Goal: Transaction & Acquisition: Purchase product/service

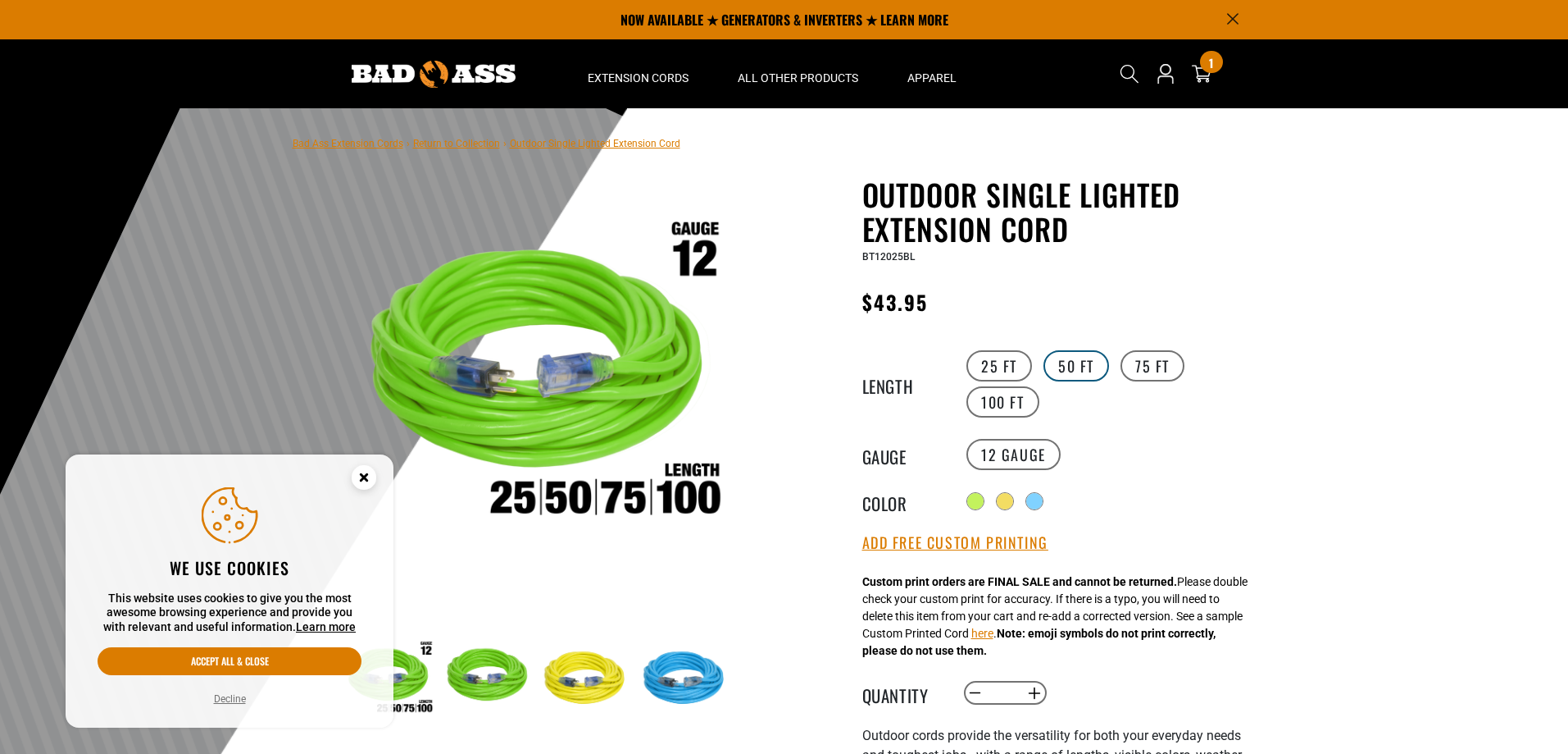
click at [1067, 364] on label "50 FT" at bounding box center [1076, 366] width 65 height 31
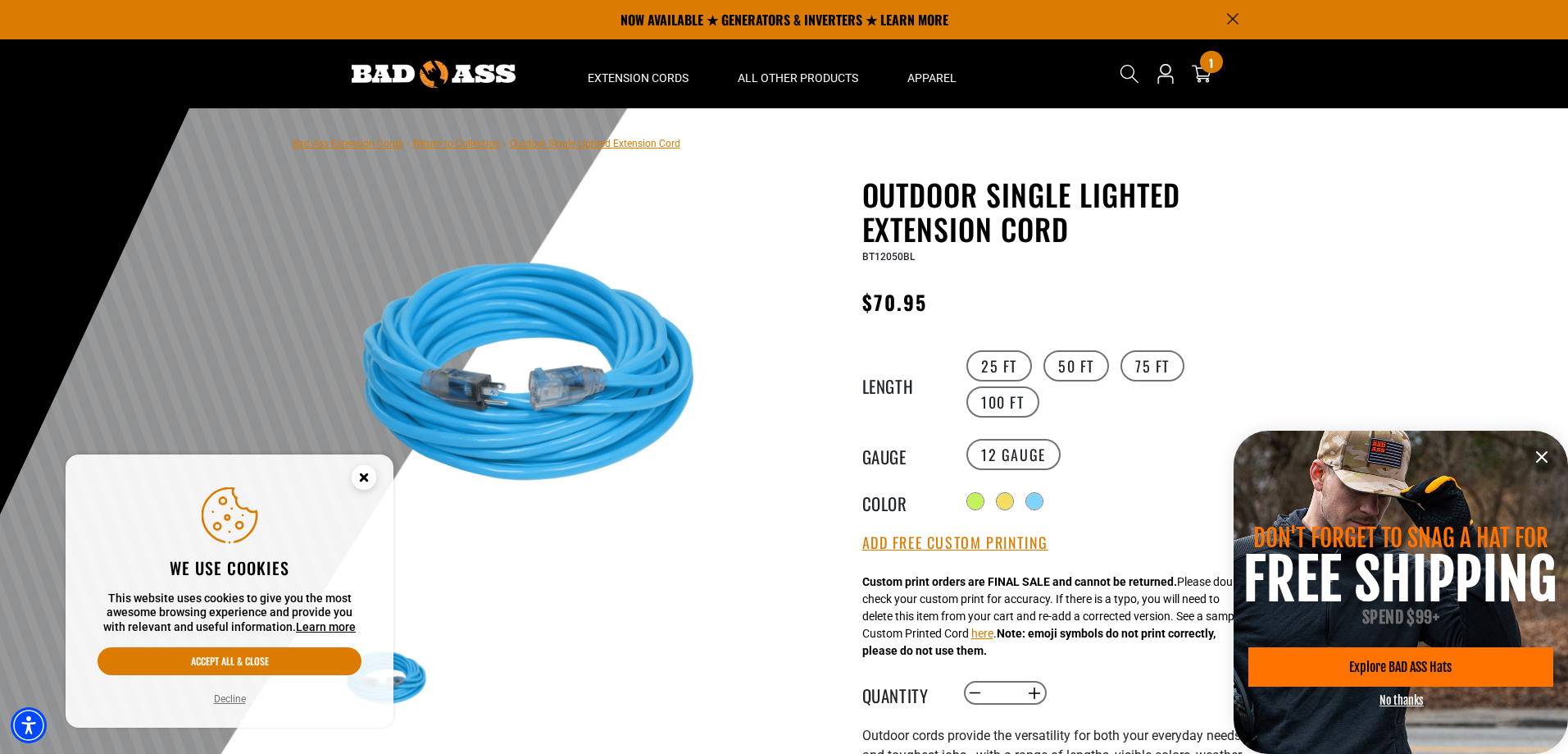
click at [1230, 15] on icon "Announcement" at bounding box center [1233, 19] width 11 height 11
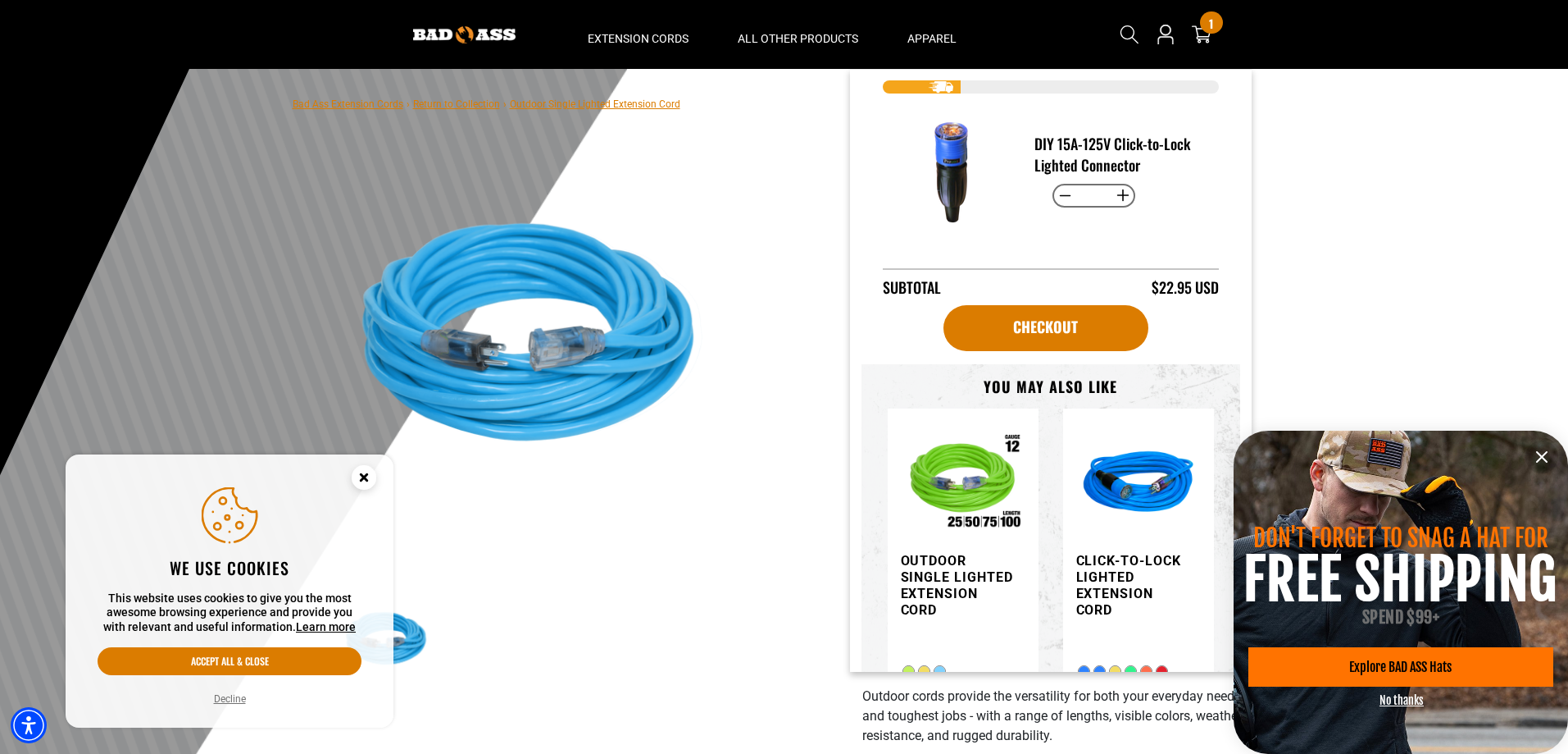
scroll to position [160, 0]
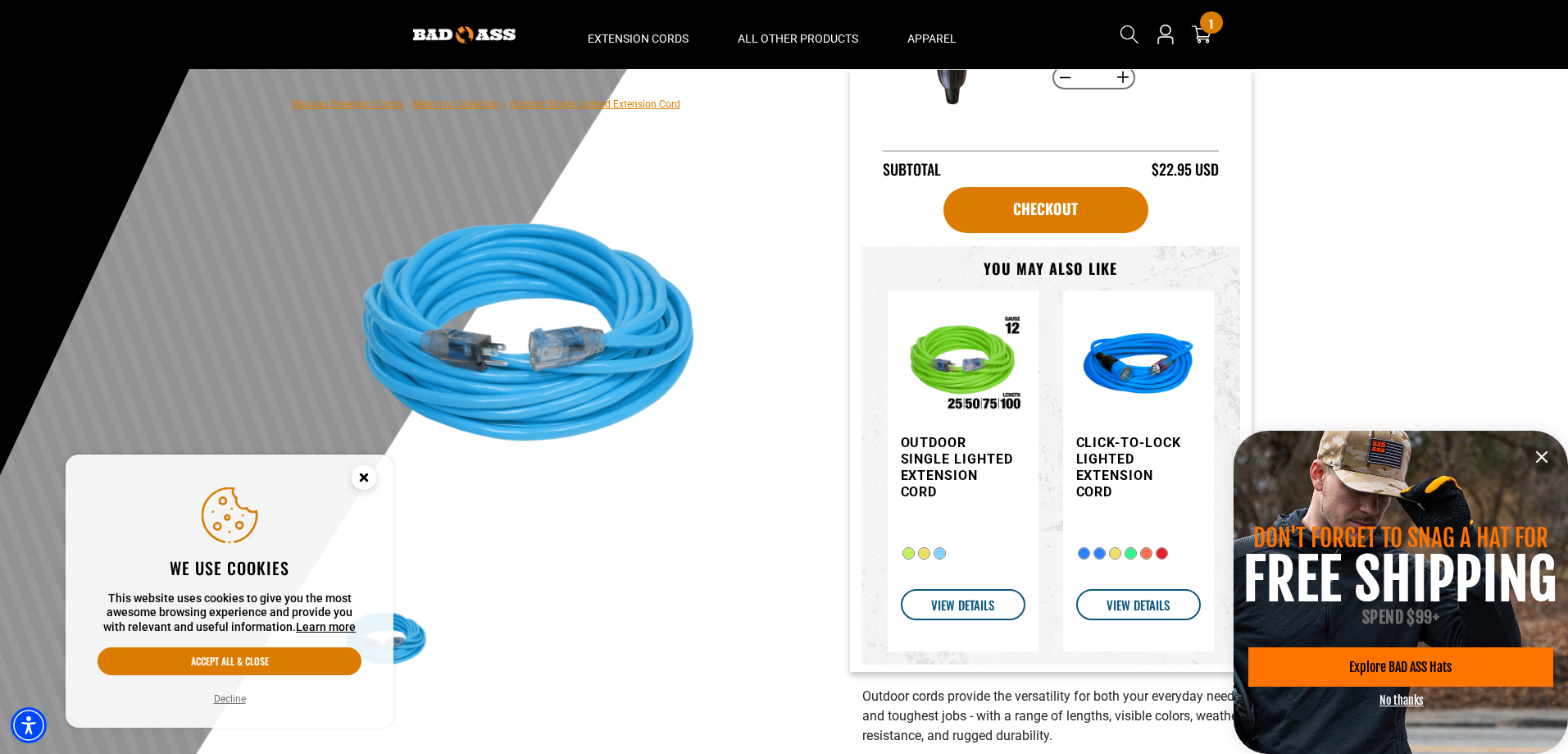
click at [976, 399] on img "Item added to your cart" at bounding box center [963, 366] width 125 height 125
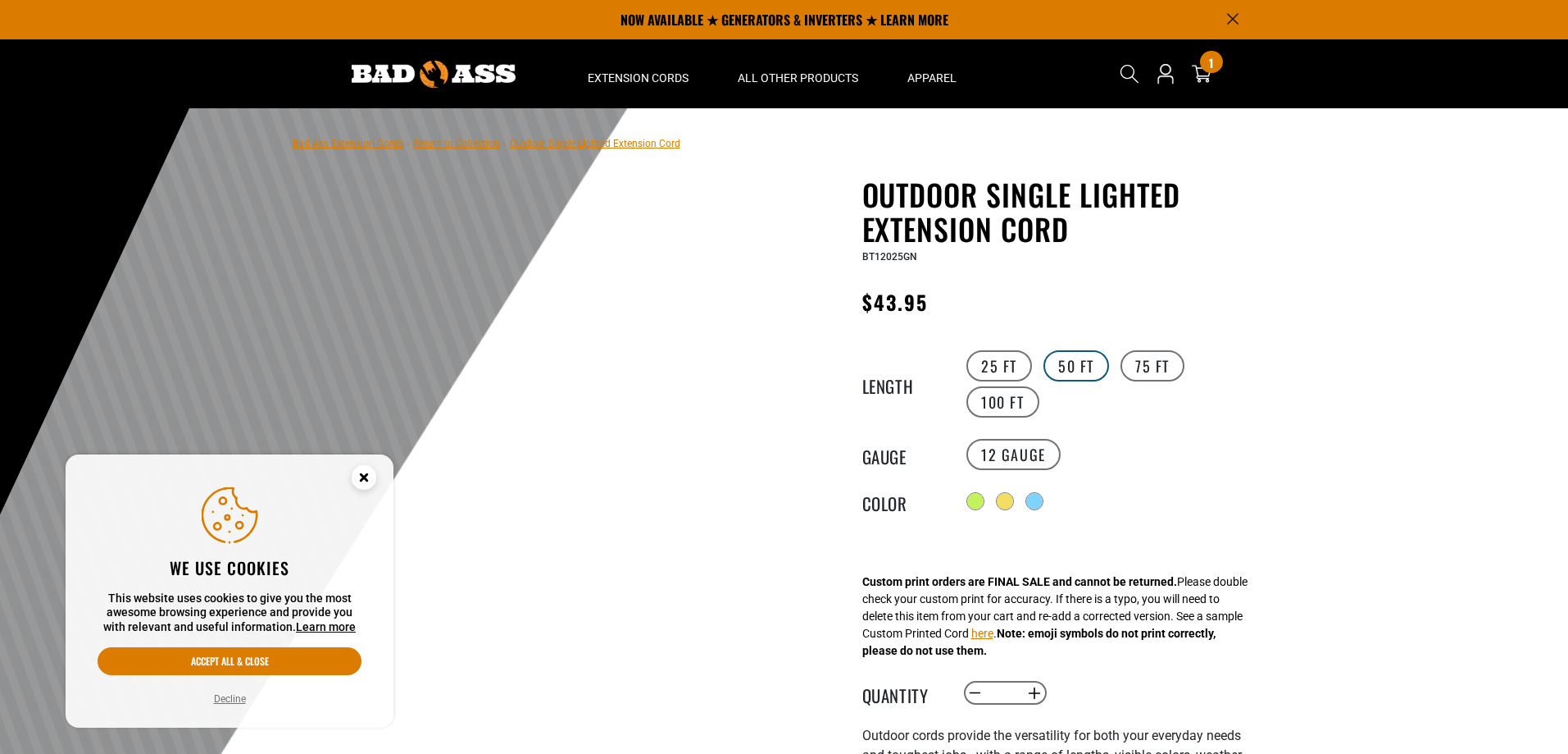
click at [1062, 363] on label "50 FT" at bounding box center [1076, 366] width 65 height 31
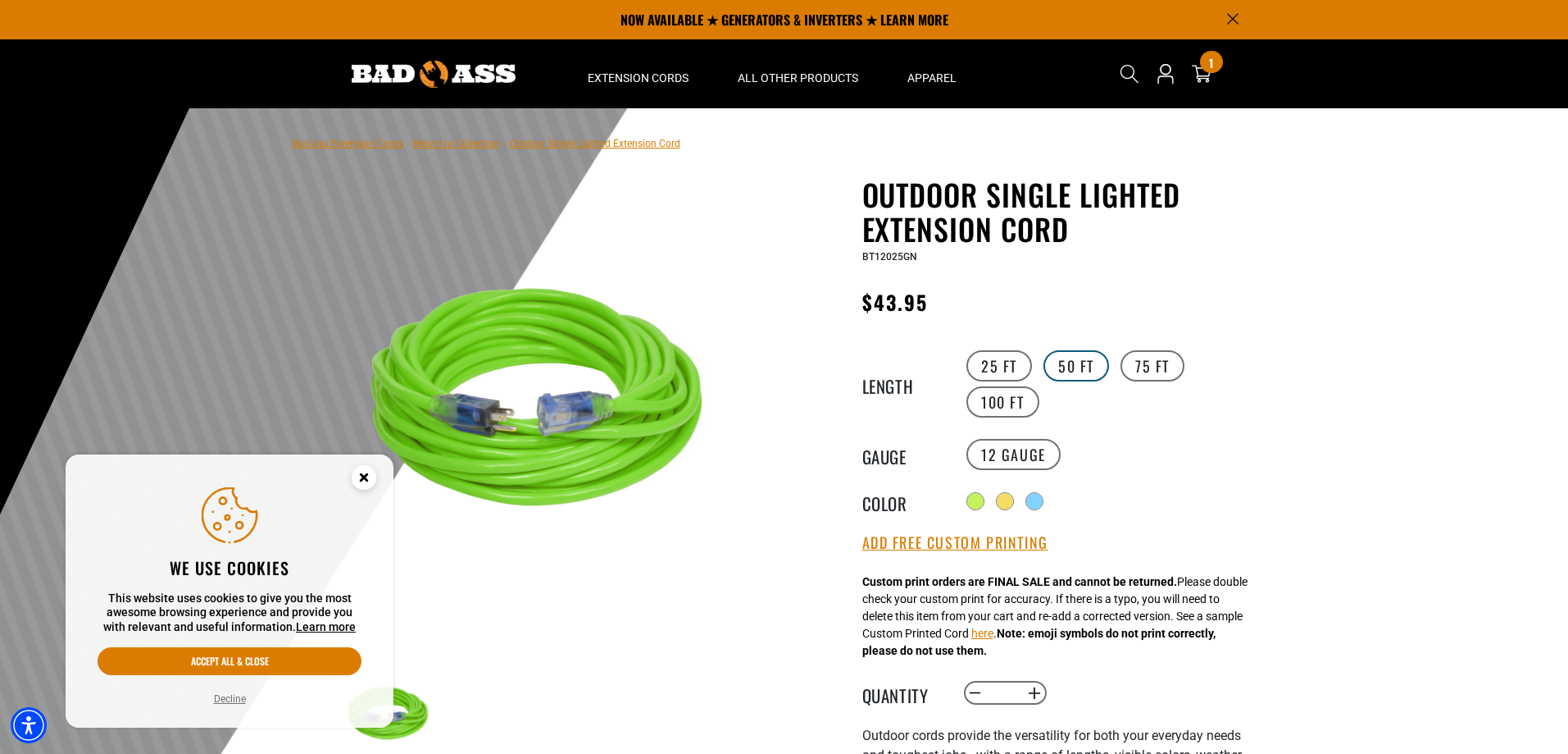
click at [1062, 363] on label "50 FT" at bounding box center [1076, 366] width 65 height 31
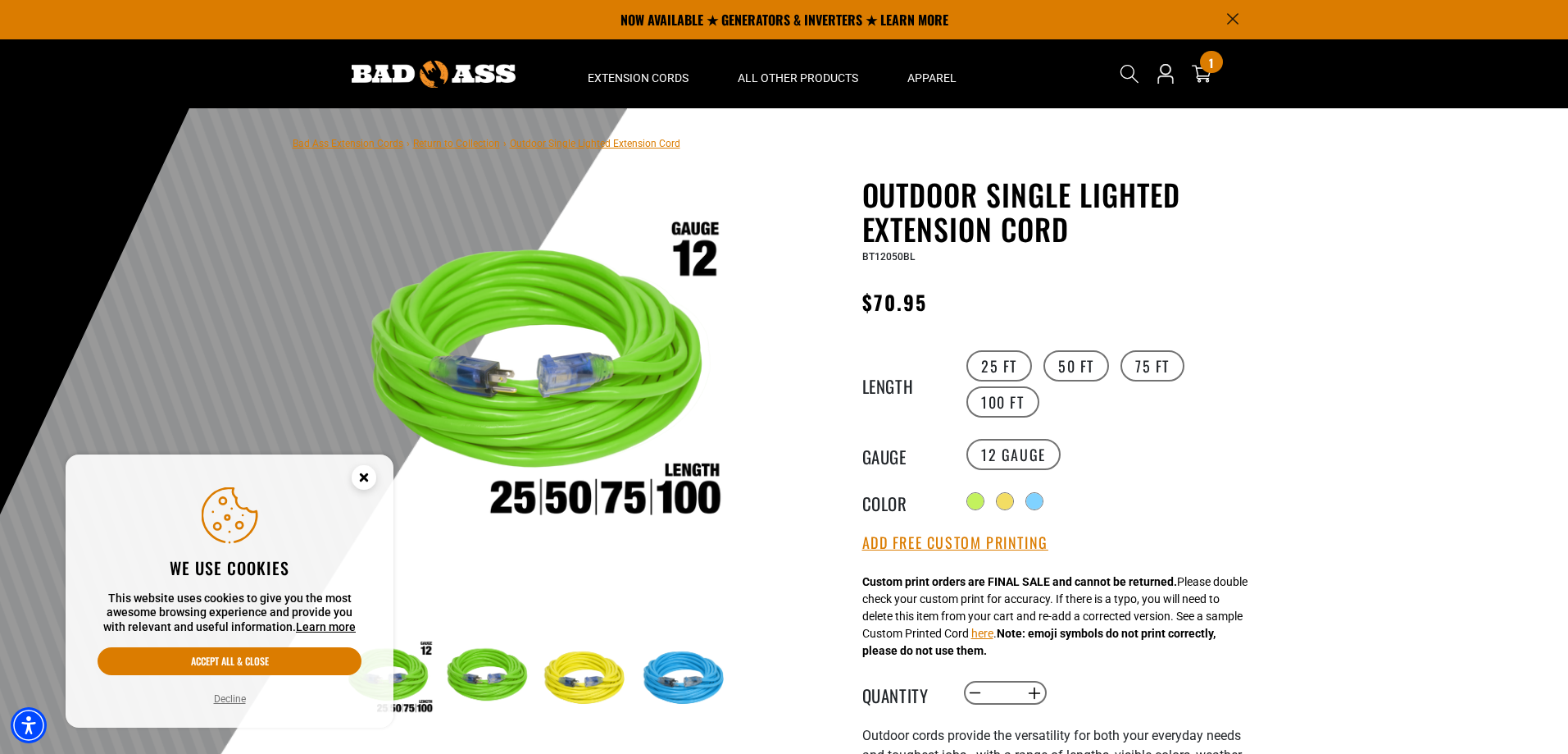
click at [1270, 307] on section "Bad Ass Extension Cords › Return to Collection › Outdoor Single Lighted Extensi…" at bounding box center [784, 627] width 1568 height 1037
click at [369, 473] on circle "Close this option" at bounding box center [364, 477] width 25 height 25
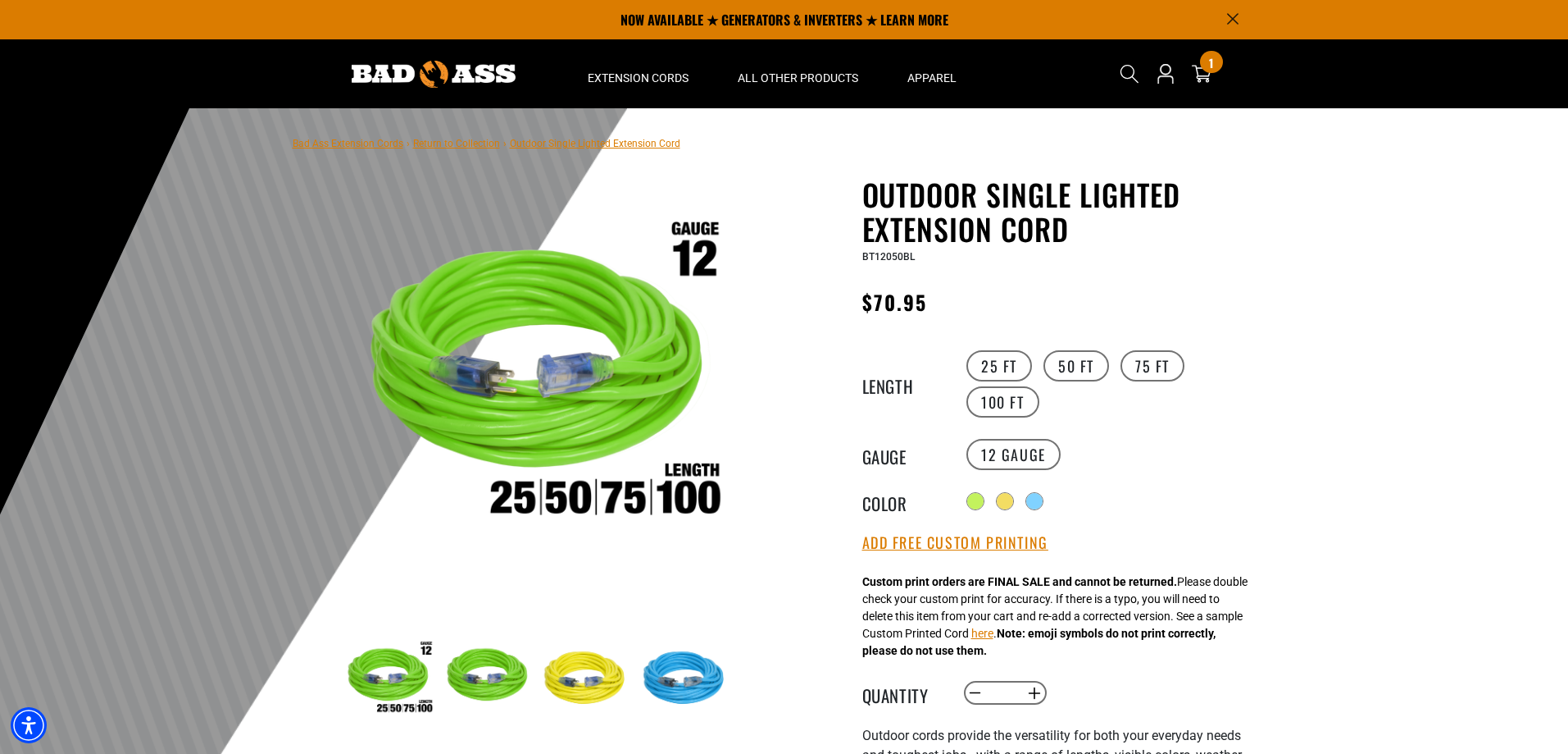
click at [1321, 425] on div at bounding box center [784, 510] width 1568 height 804
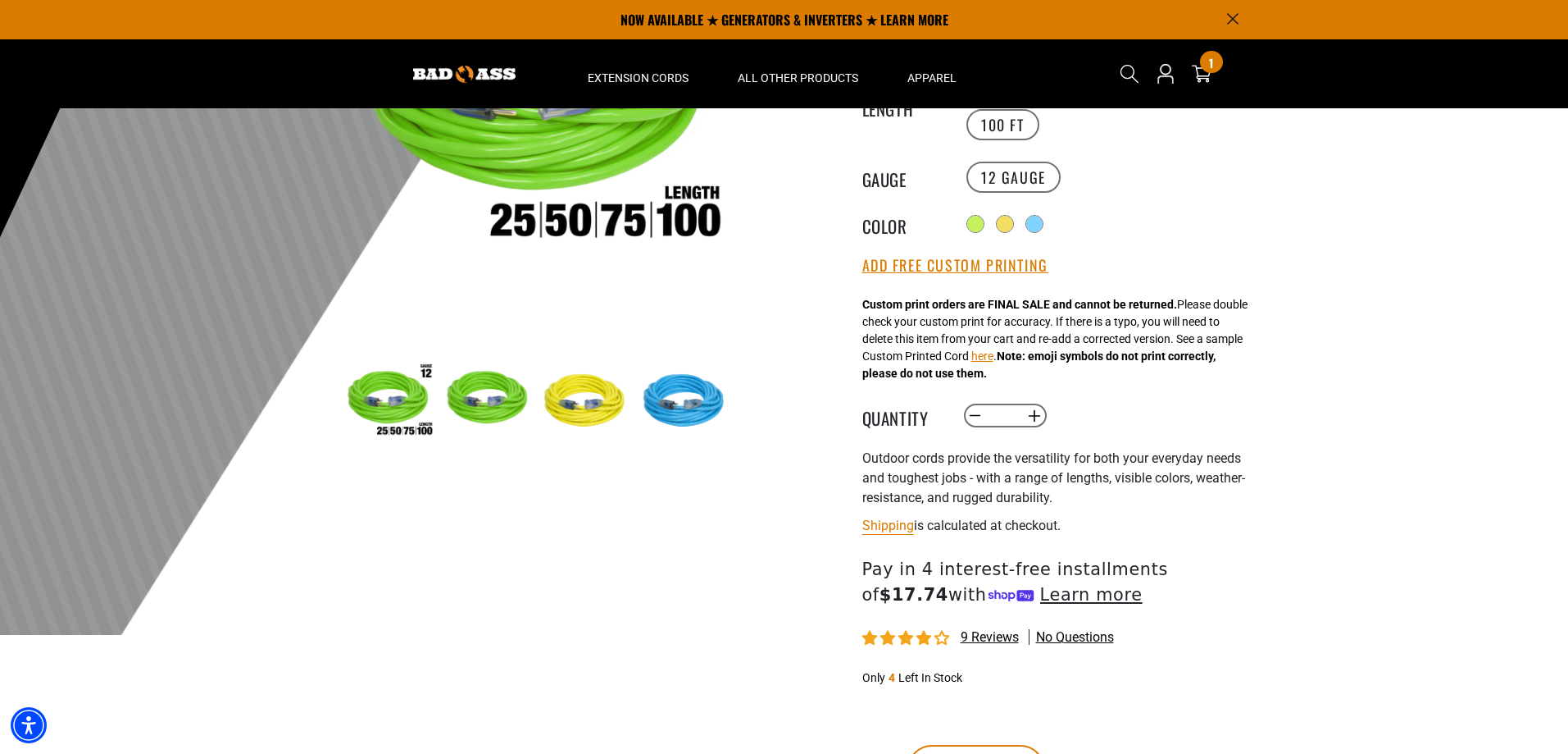
scroll to position [246, 0]
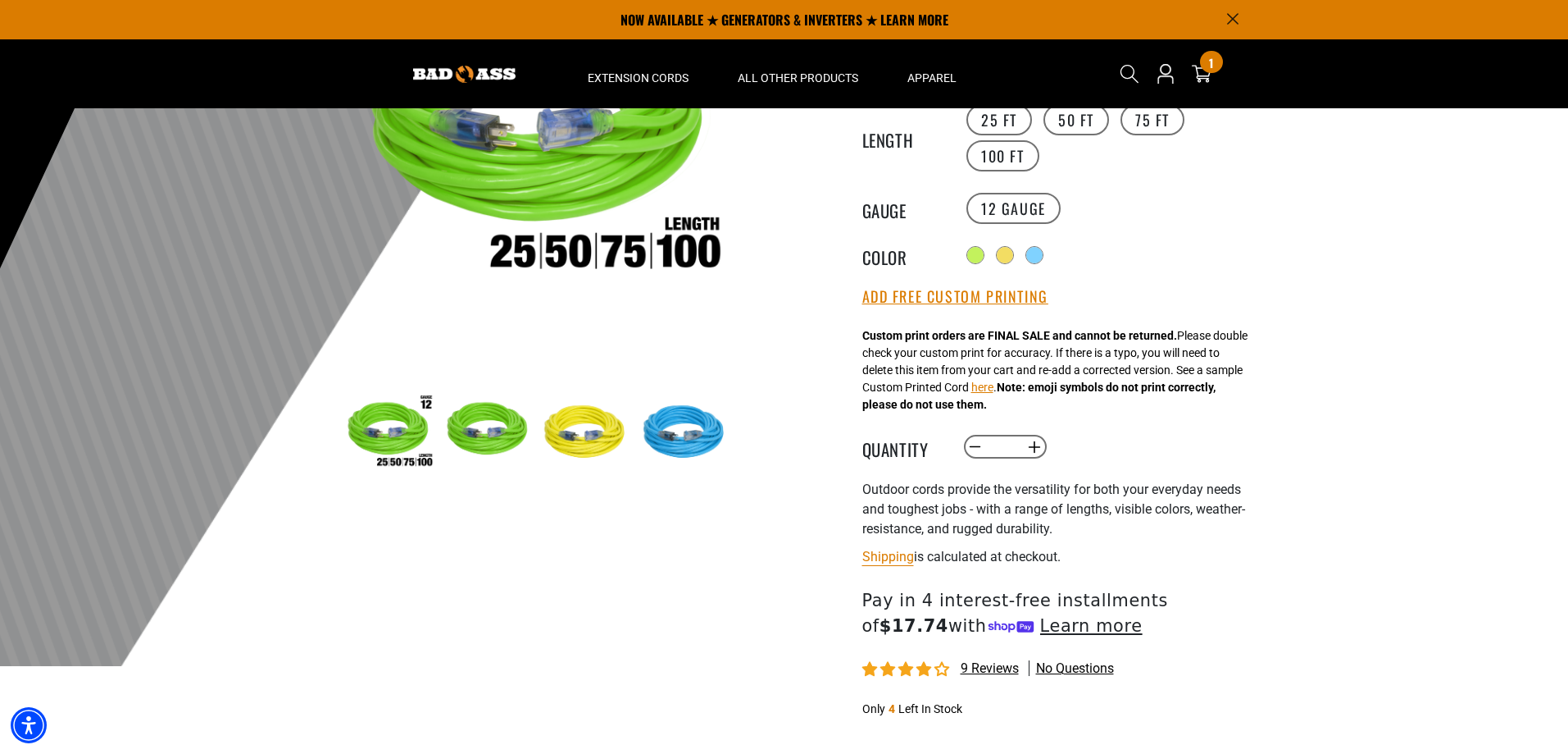
click at [571, 257] on img at bounding box center [538, 132] width 395 height 396
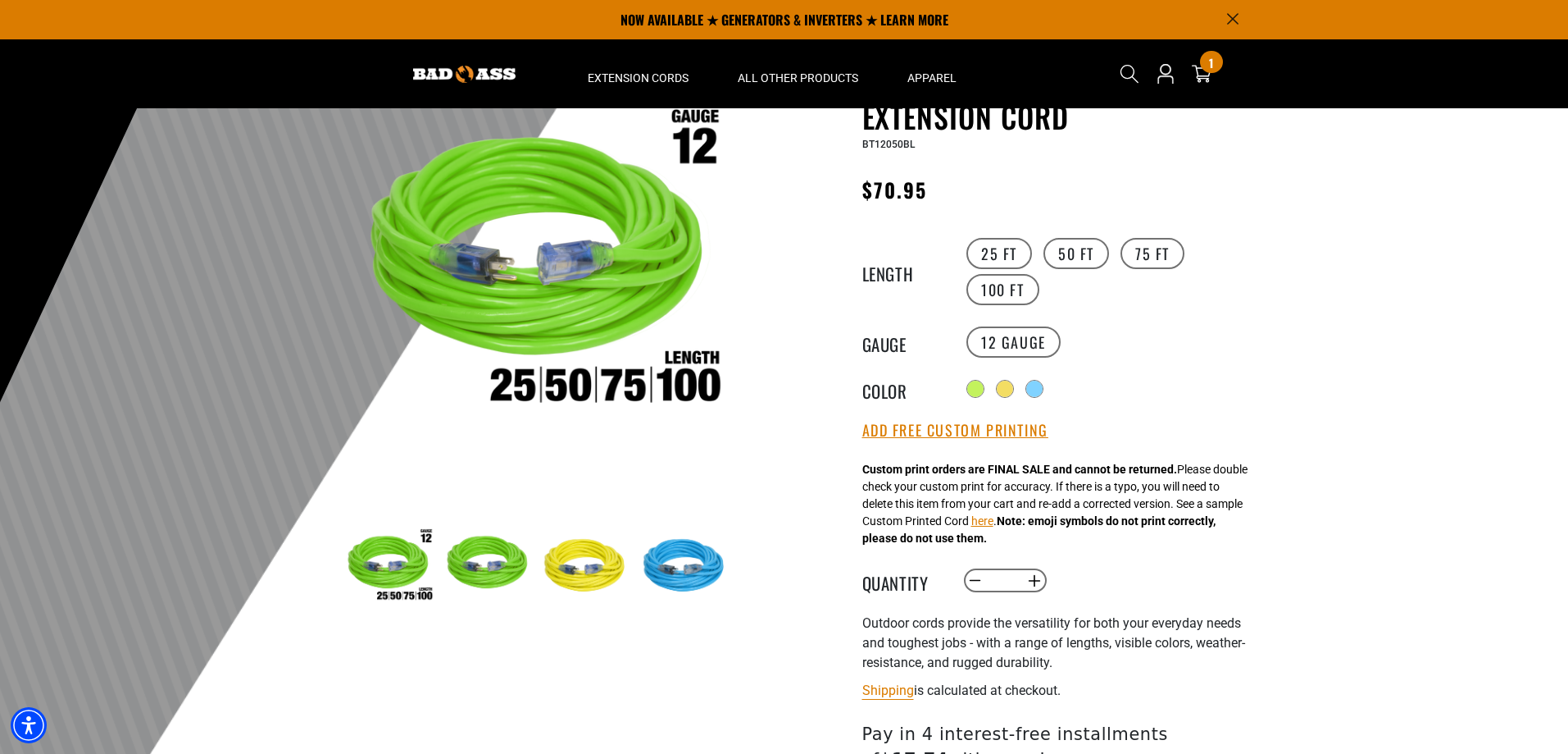
scroll to position [0, 0]
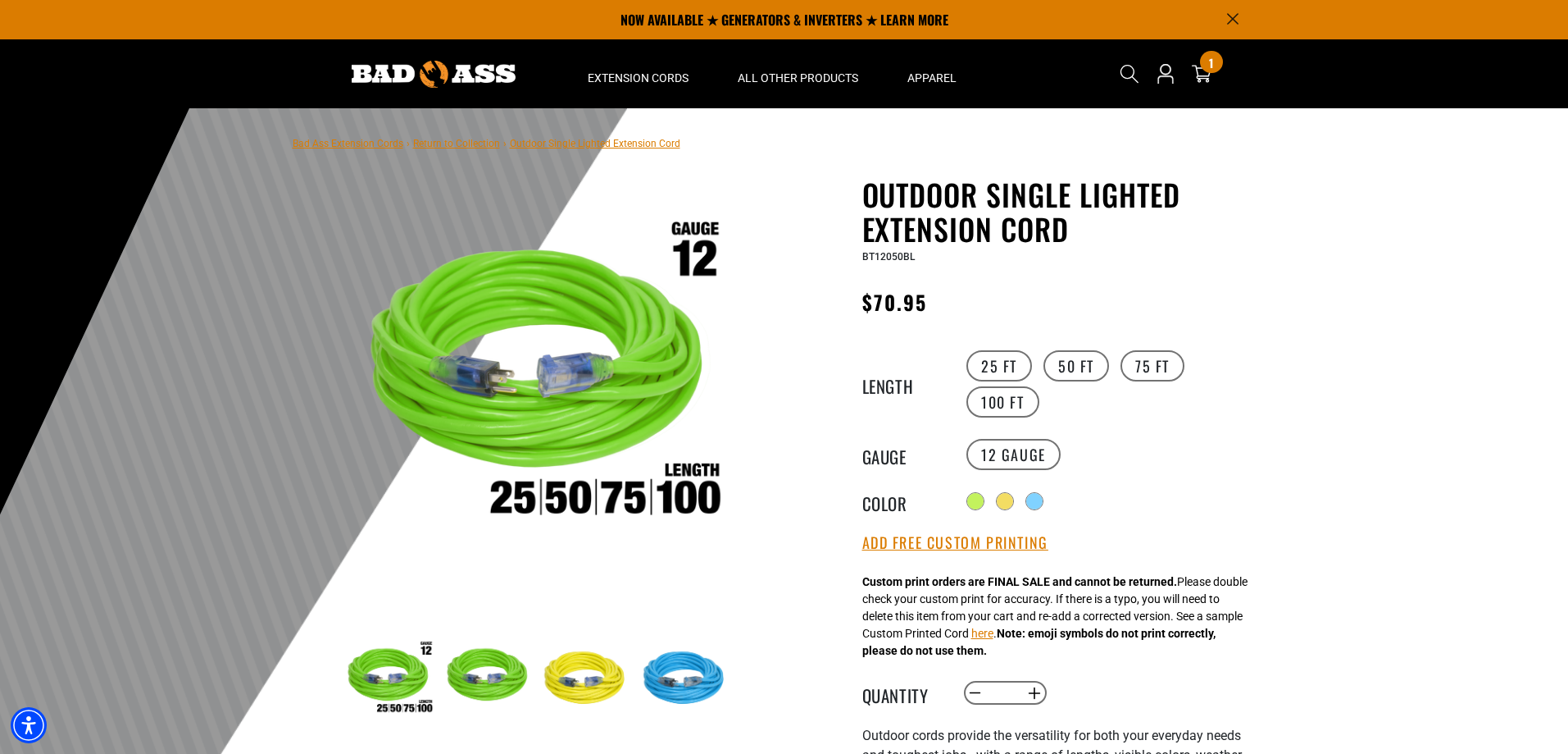
click at [623, 504] on img at bounding box center [538, 377] width 395 height 396
click at [1231, 21] on icon "Announcement" at bounding box center [1233, 19] width 11 height 11
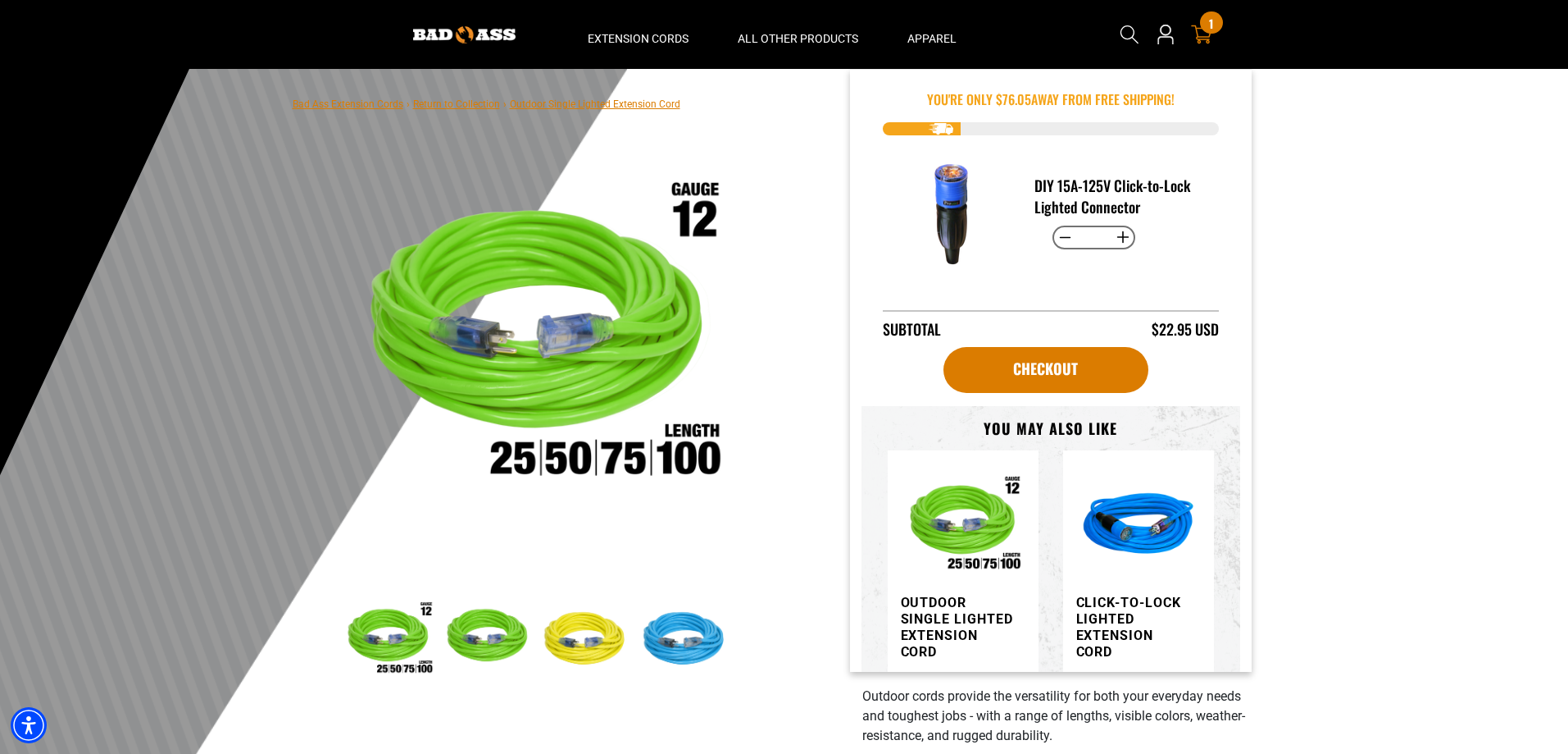
click at [1208, 40] on icon at bounding box center [1201, 35] width 21 height 19
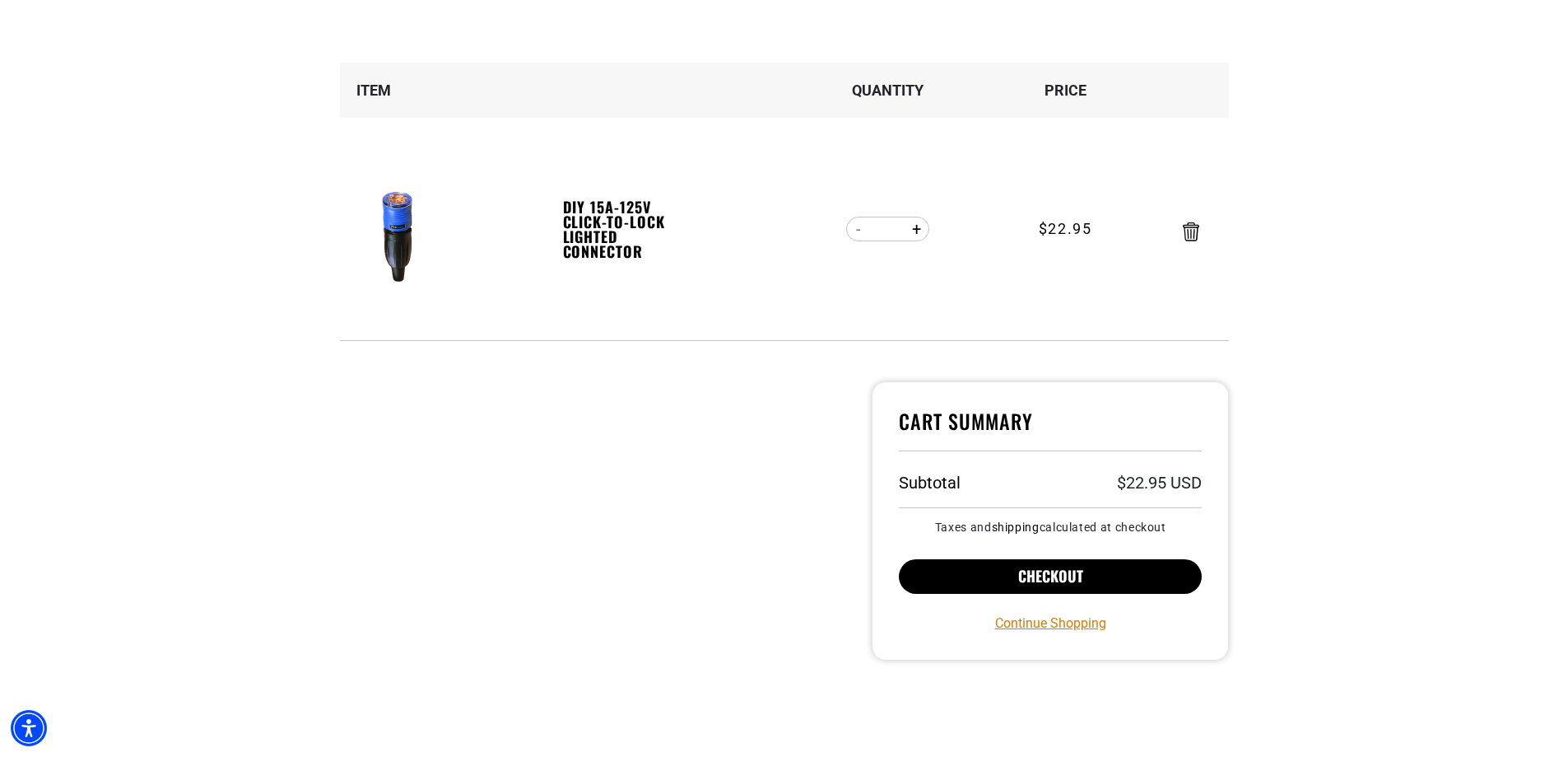
scroll to position [247, 0]
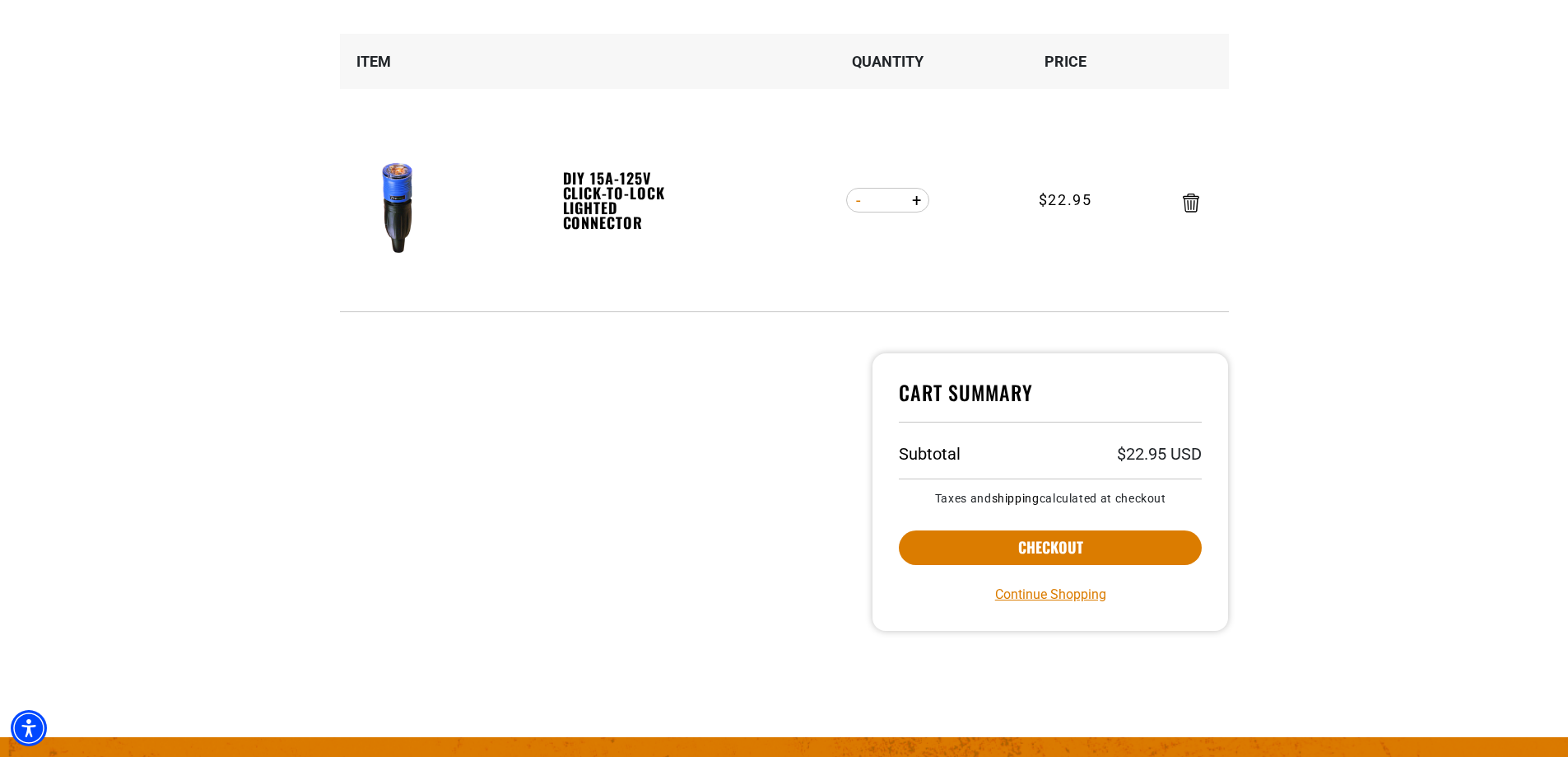
click at [859, 204] on button "Decrease quantity for DIY 15A-125V Click-to-Lock Lighted Connector" at bounding box center [859, 200] width 26 height 28
type input "*"
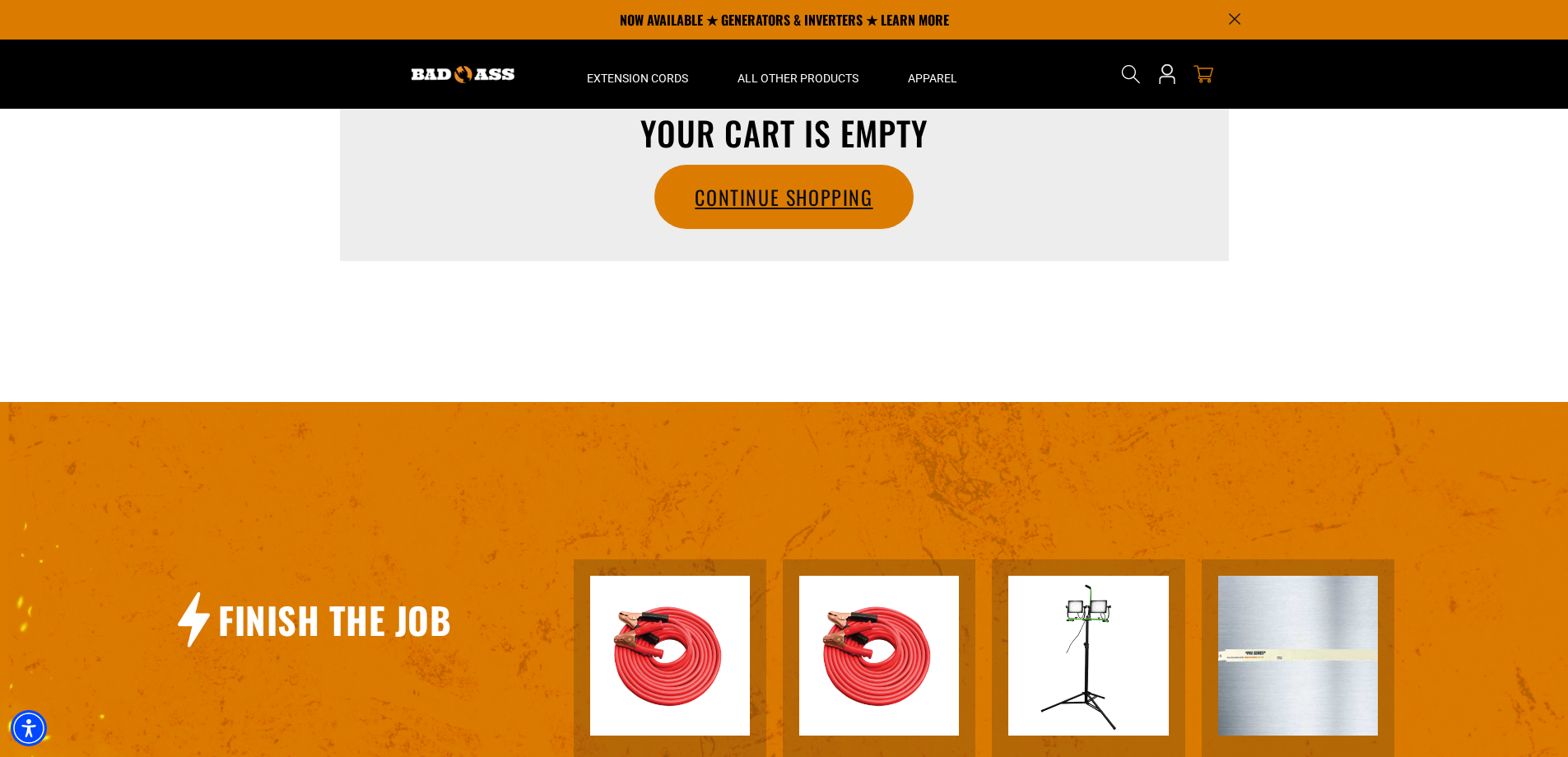
click at [804, 210] on link "Continue Shopping" at bounding box center [783, 196] width 256 height 63
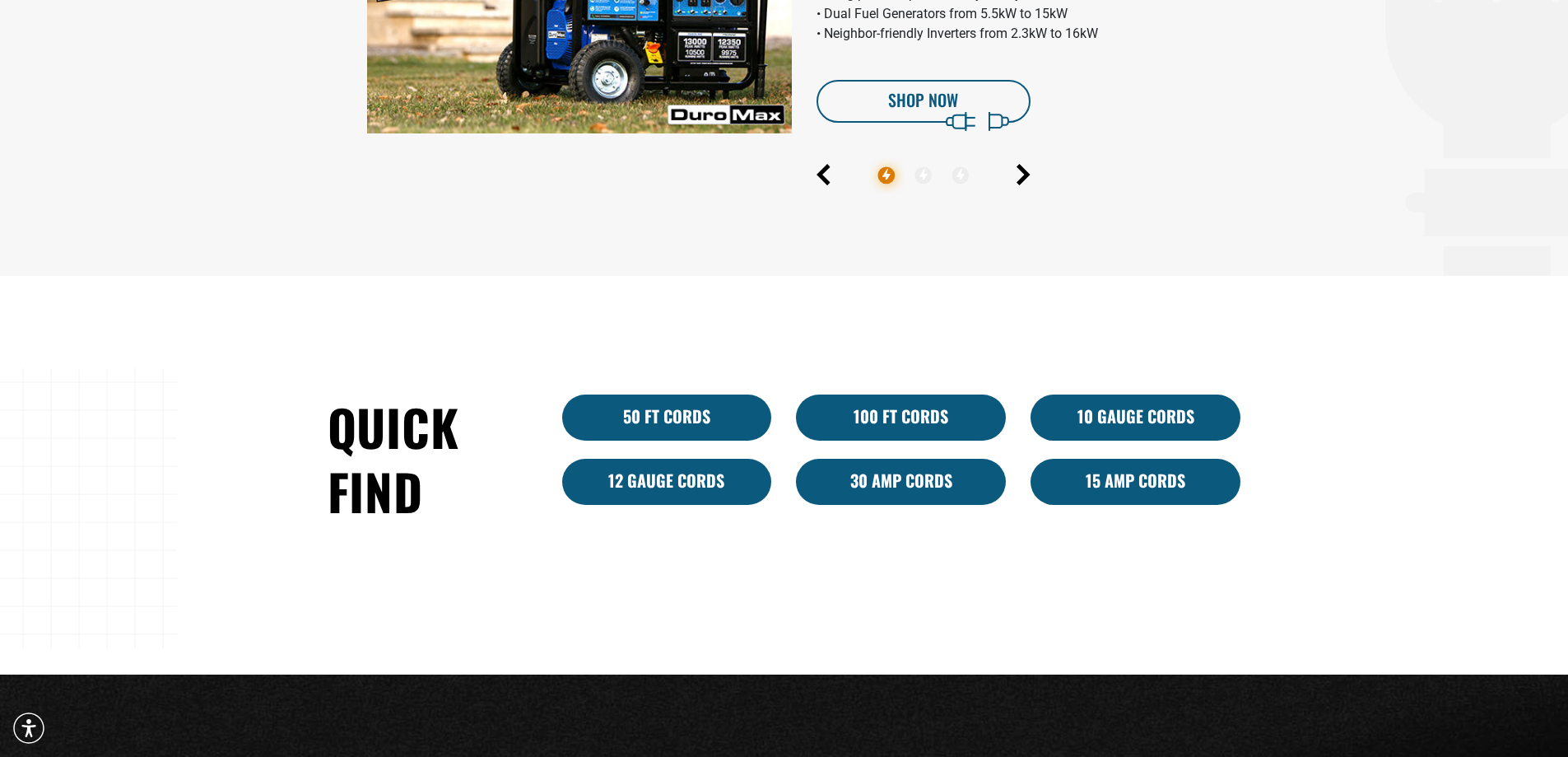
scroll to position [906, 0]
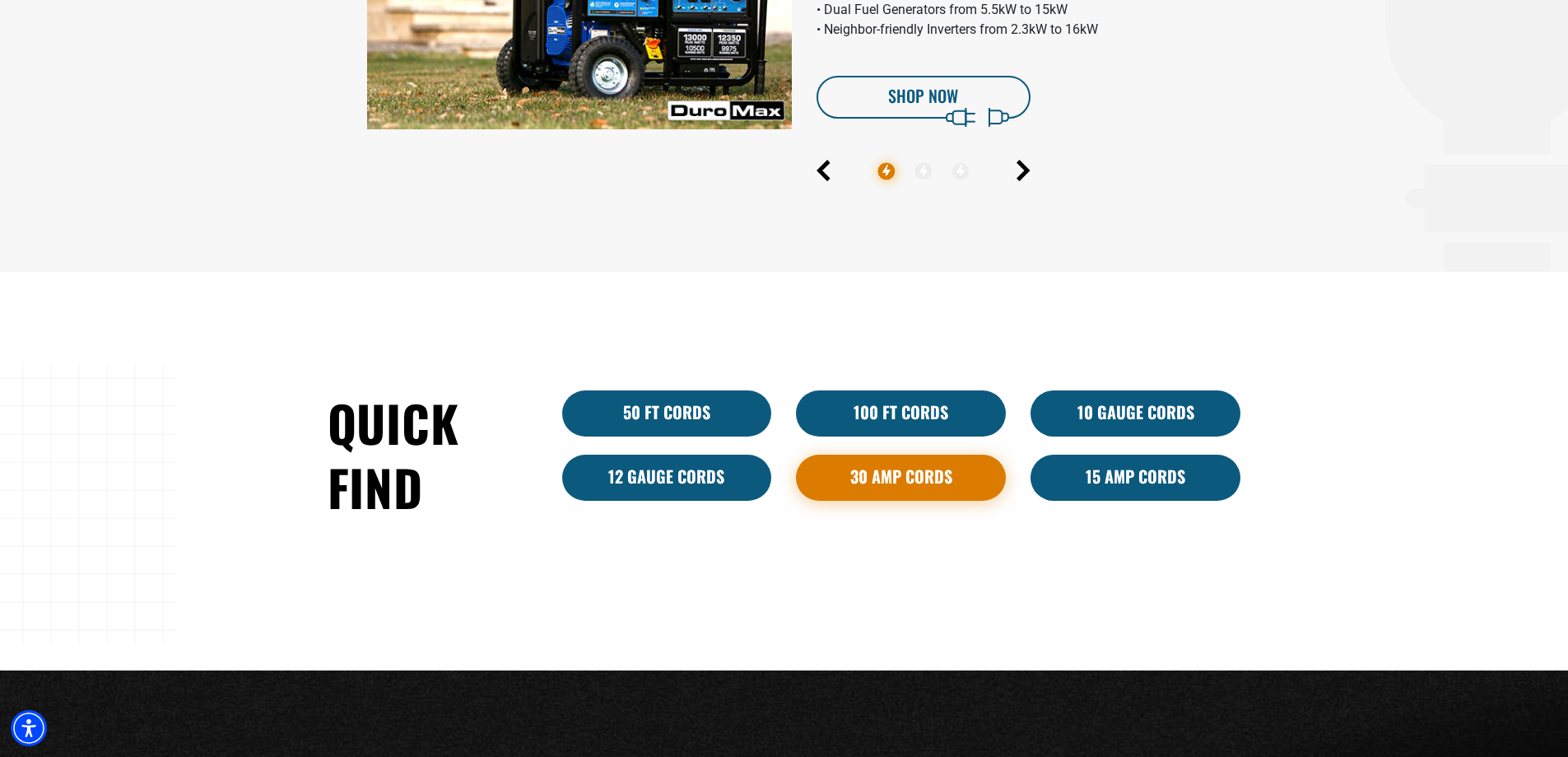
click at [915, 482] on link "30 Amp Cords" at bounding box center [901, 478] width 210 height 47
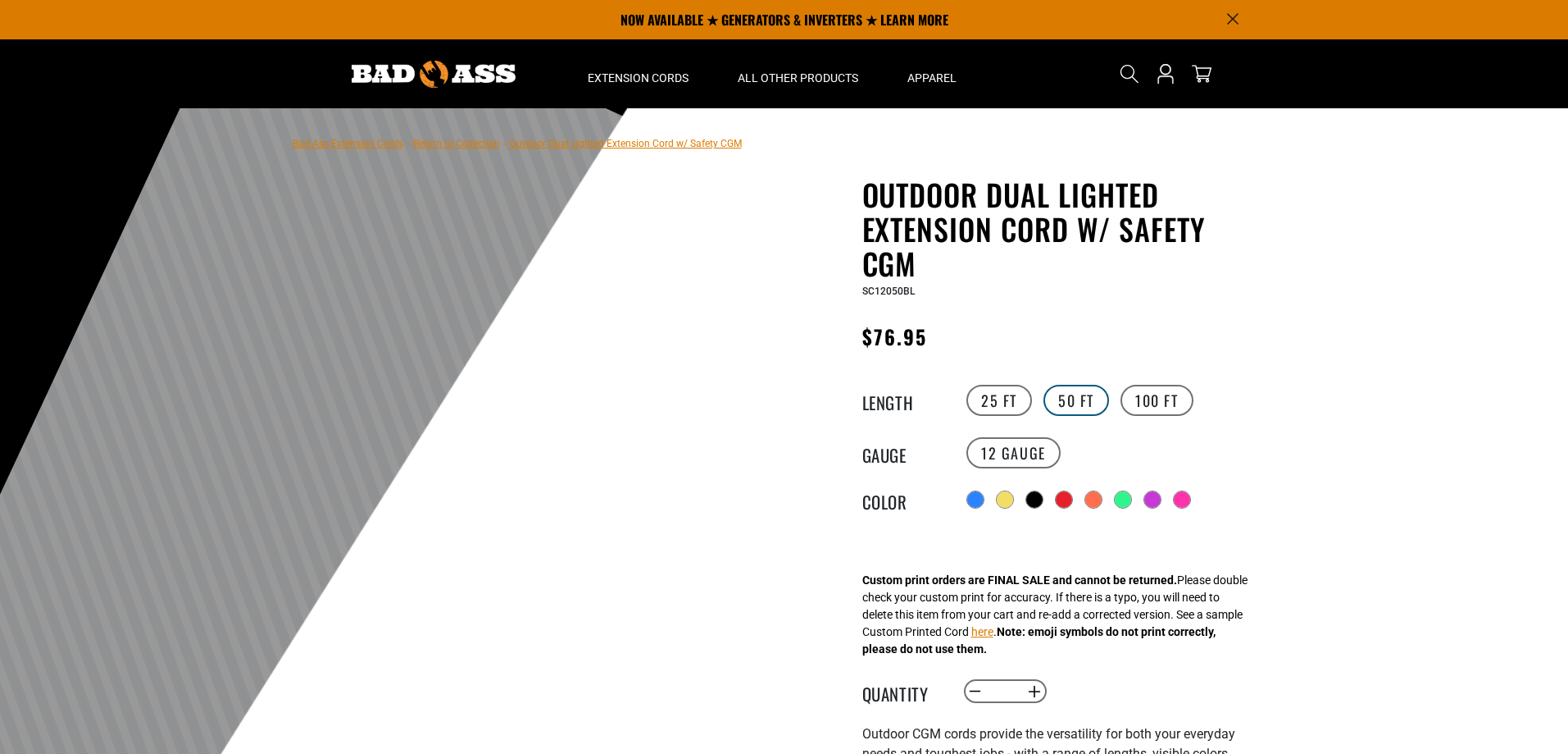
click at [1087, 399] on label "50 FT" at bounding box center [1076, 400] width 65 height 31
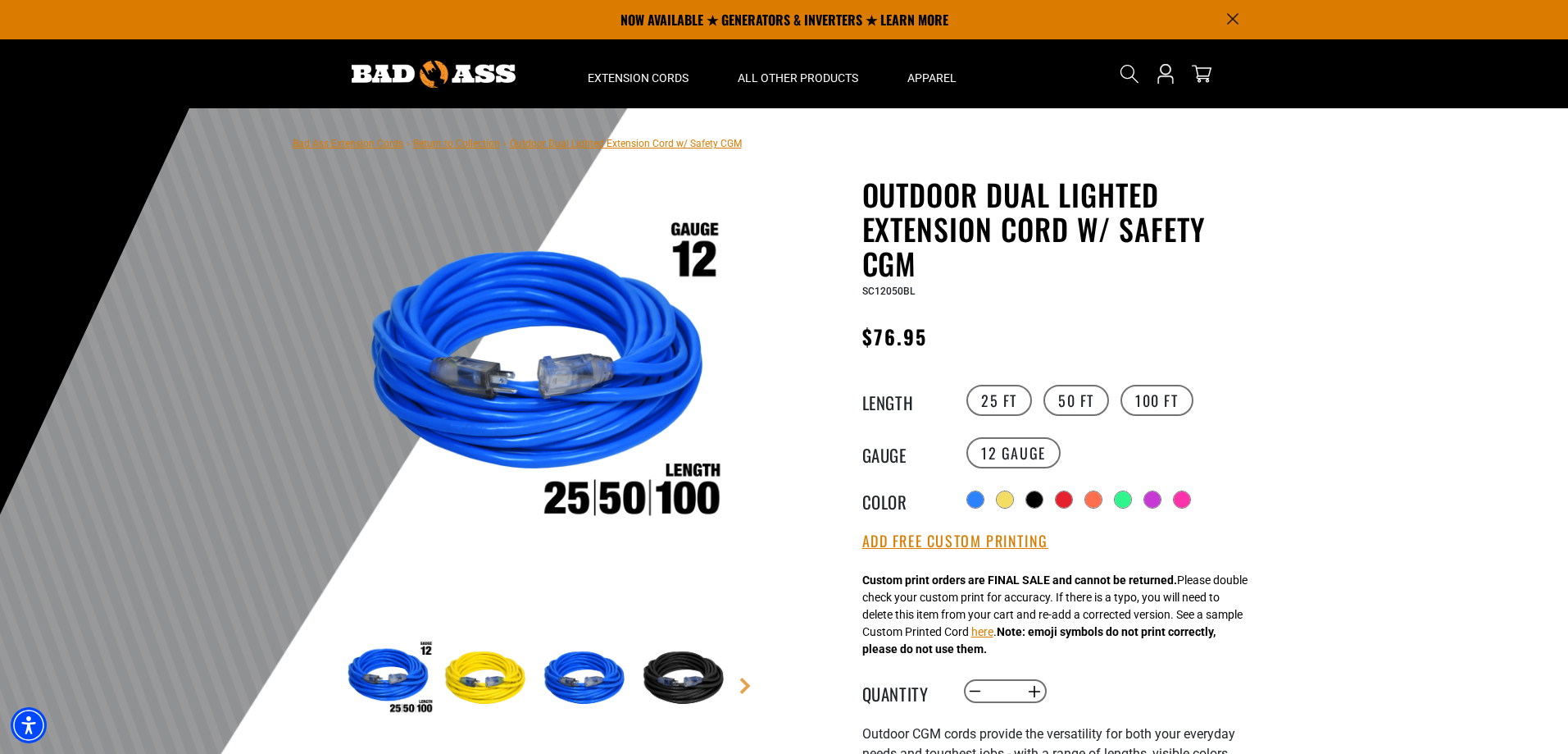
click at [1228, 18] on icon "Announcement" at bounding box center [1233, 18] width 12 height 12
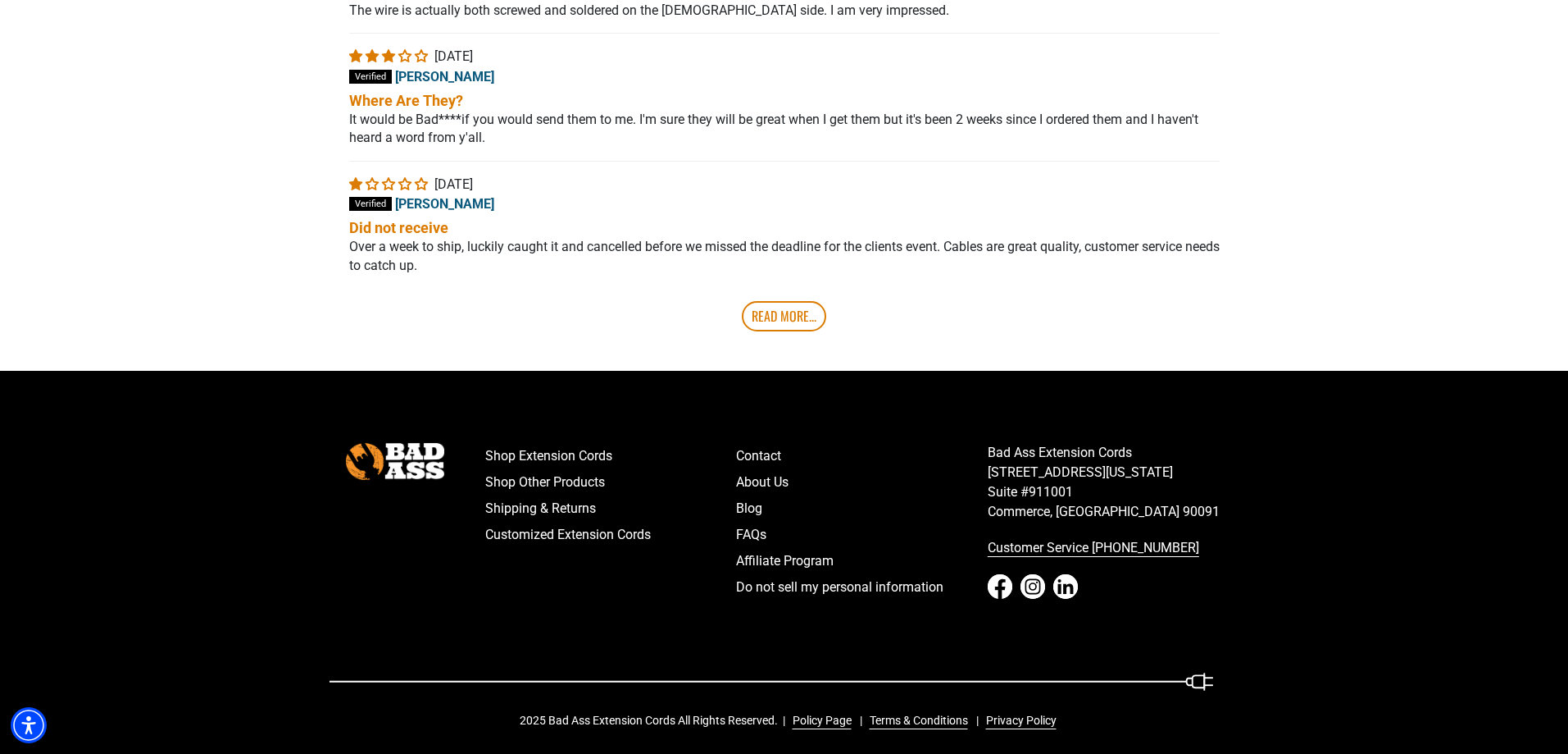
scroll to position [4091, 0]
